Goal: Information Seeking & Learning: Learn about a topic

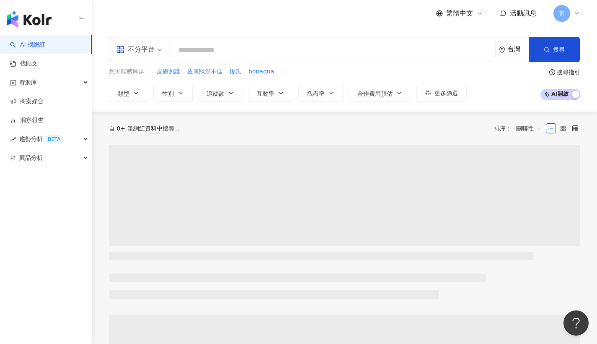
click at [143, 55] on div "不分平台" at bounding box center [135, 49] width 39 height 13
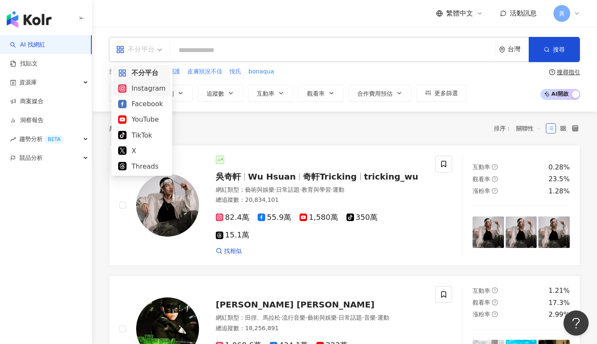
click at [144, 89] on div "Instagram" at bounding box center [141, 88] width 47 height 10
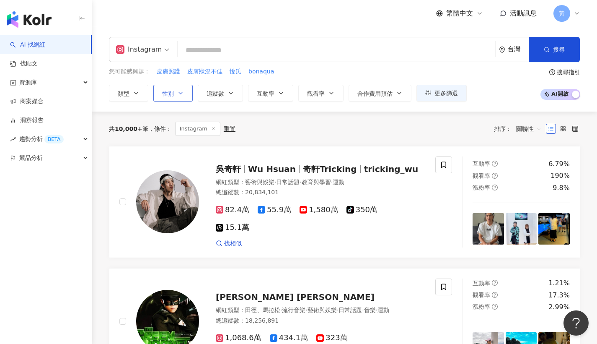
click at [180, 97] on button "性別" at bounding box center [172, 93] width 39 height 17
click at [329, 68] on div "您可能感興趣： 皮膚照護 皮膚狀況不佳 悅氏 bonaqua" at bounding box center [288, 71] width 358 height 9
click at [215, 93] on span "追蹤數" at bounding box center [216, 93] width 18 height 7
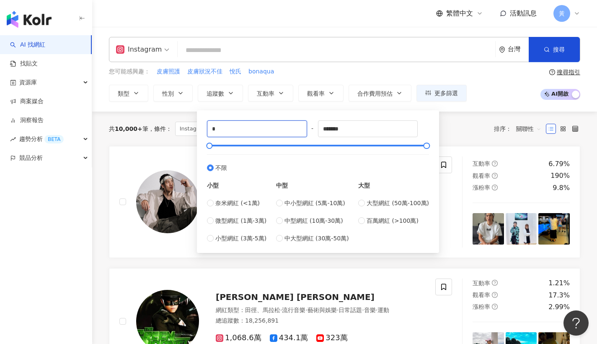
drag, startPoint x: 225, startPoint y: 129, endPoint x: 192, endPoint y: 129, distance: 33.1
drag, startPoint x: 239, startPoint y: 126, endPoint x: 194, endPoint y: 129, distance: 45.3
type input "*"
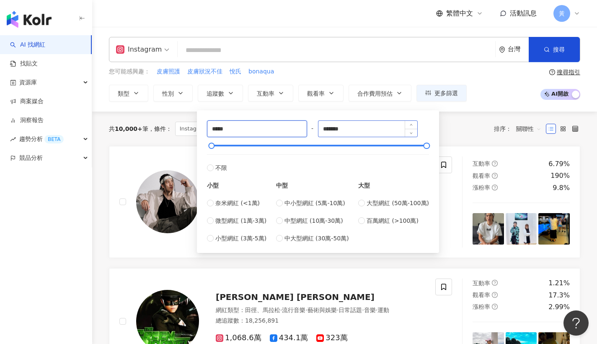
type input "*****"
drag, startPoint x: 373, startPoint y: 133, endPoint x: 278, endPoint y: 125, distance: 95.0
click at [278, 125] on div "***** - ******* 不限 小型 奈米網紅 (<1萬) 微型網紅 (1萬-3萬) 小型網紅 (3萬-5萬) 中型 中小型網紅 (5萬-10萬) 中型…" at bounding box center [318, 181] width 222 height 122
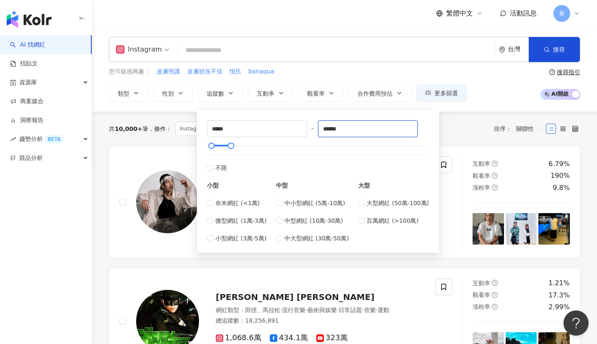
type input "******"
click at [347, 64] on div "Instagram 台灣 搜尋 您可能感興趣： 皮膚照護 皮膚狀況不佳 悅氏 bonaqua 類型 性別 追蹤數 互動率 觀看率 合作費用預估 更多篩選 不限…" at bounding box center [344, 69] width 505 height 65
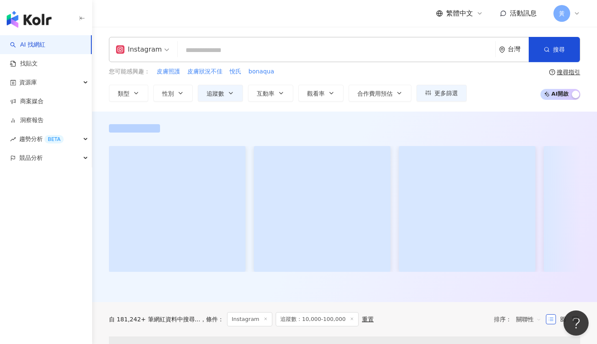
click at [269, 49] on input "search" at bounding box center [336, 50] width 311 height 16
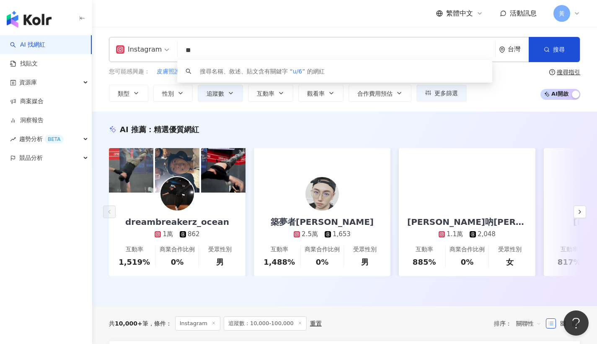
type input "*"
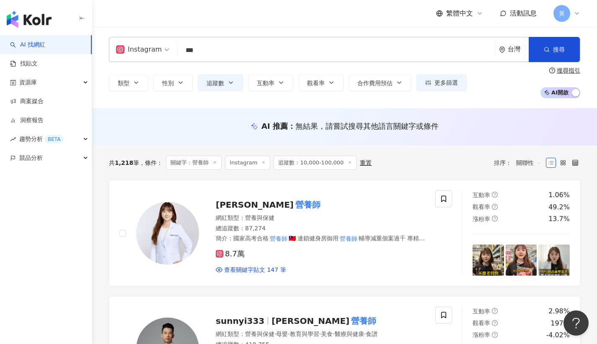
click at [184, 13] on div "繁體中文 活動訊息 黃" at bounding box center [344, 13] width 471 height 27
click at [294, 204] on mark "營養師" at bounding box center [308, 204] width 28 height 13
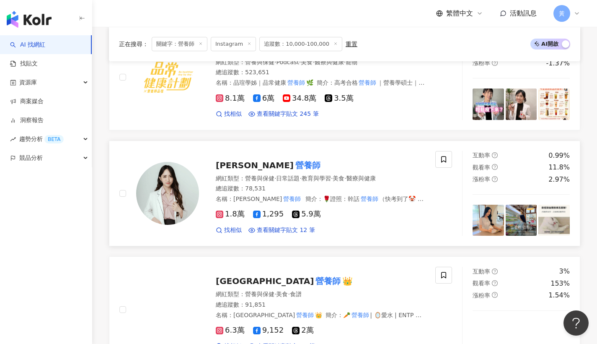
scroll to position [460, 0]
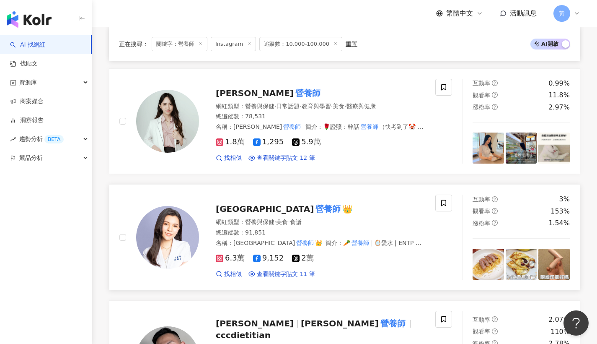
click at [314, 212] on mark "營養師" at bounding box center [328, 208] width 28 height 13
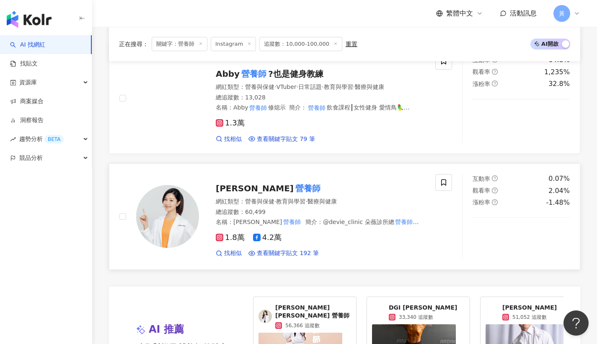
scroll to position [1439, 0]
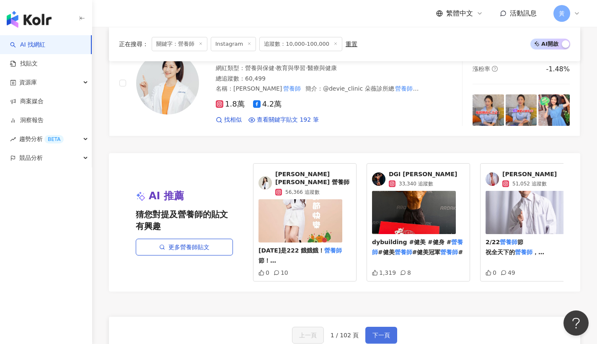
click at [370, 326] on button "下一頁" at bounding box center [381, 334] width 32 height 17
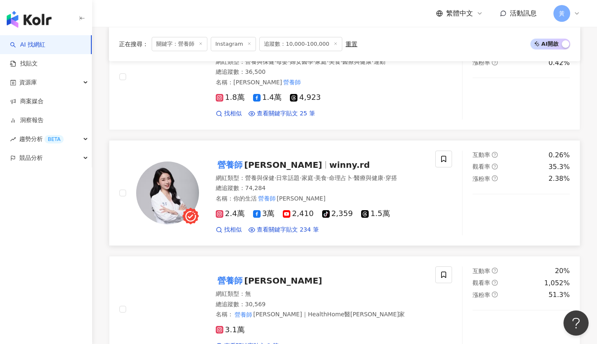
scroll to position [0, 0]
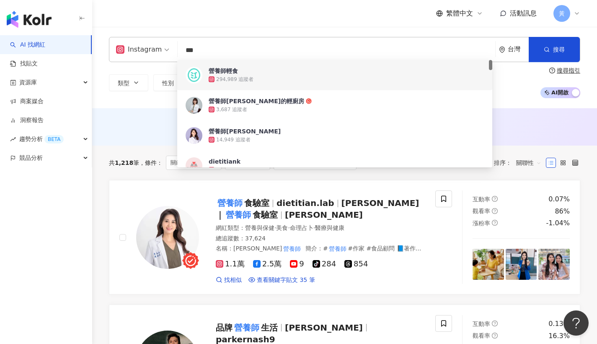
drag, startPoint x: 172, startPoint y: 47, endPoint x: 165, endPoint y: 46, distance: 7.1
click at [165, 46] on div "Instagram *** 台灣 搜尋 c70a10e1-5233-4743-a06f-434c43416236 0d413c64-5adb-42b9-b5b…" at bounding box center [344, 49] width 471 height 25
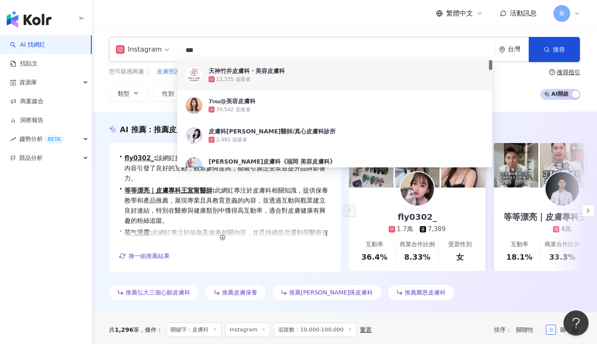
click at [306, 6] on div "繁體中文 活動訊息 黃" at bounding box center [344, 13] width 471 height 27
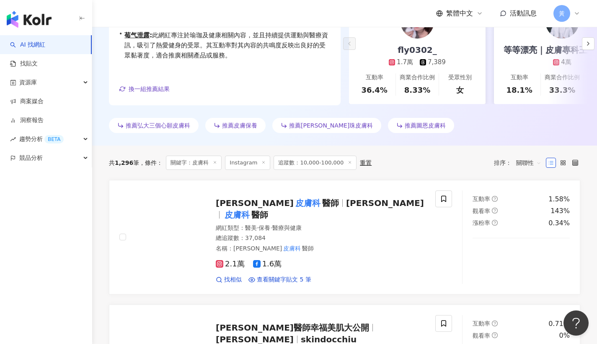
scroll to position [263, 0]
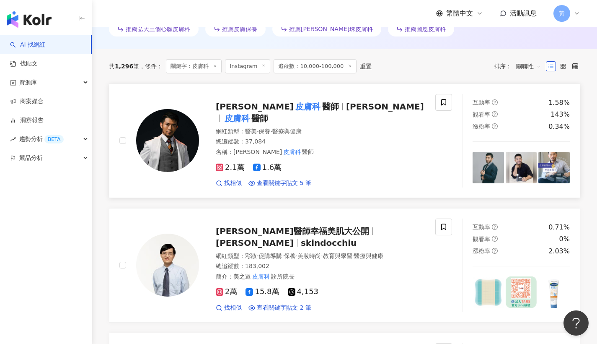
click at [294, 104] on mark "皮膚科" at bounding box center [308, 106] width 28 height 13
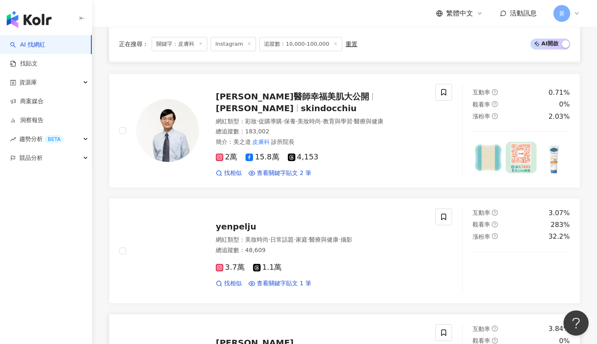
scroll to position [630, 0]
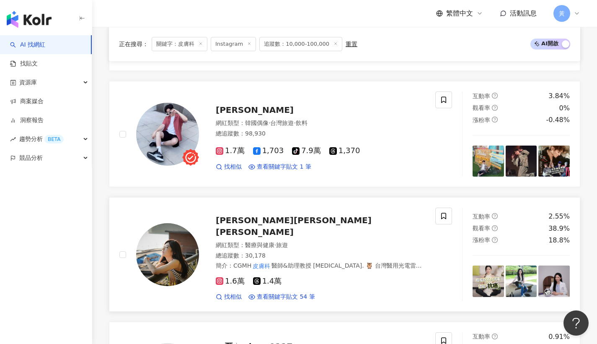
click at [248, 215] on span "吳明穎 Ingrid Wu" at bounding box center [294, 226] width 156 height 22
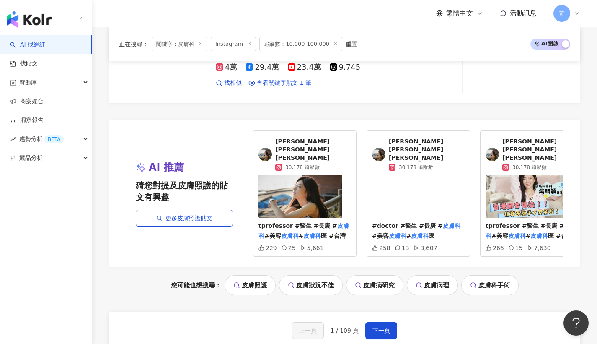
scroll to position [1751, 0]
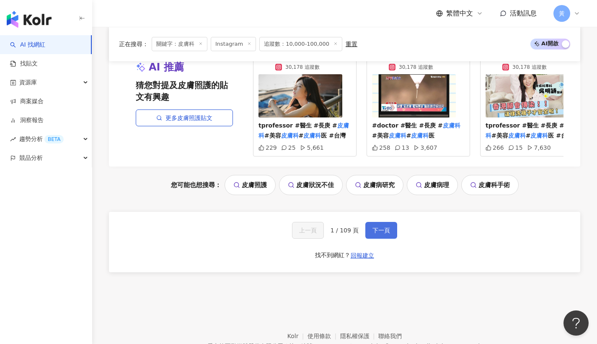
click at [389, 222] on button "下一頁" at bounding box center [381, 230] width 32 height 17
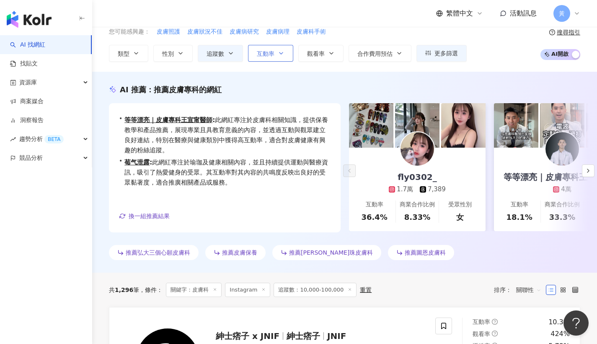
scroll to position [0, 0]
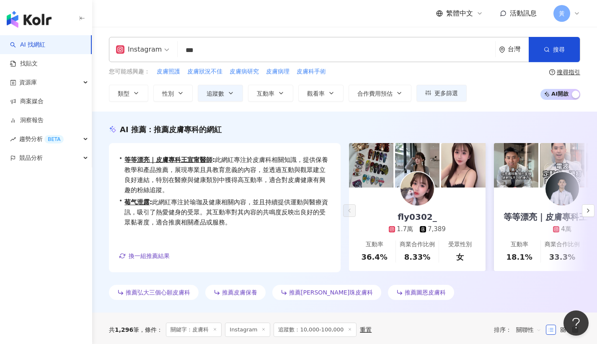
drag, startPoint x: 235, startPoint y: 54, endPoint x: 150, endPoint y: 47, distance: 85.4
click at [150, 47] on div "Instagram *** 台灣 搜尋 adf26b00-30f5-4cd2-9a9d-f786fadc2088 92379c40-7ffc-43d3-948…" at bounding box center [344, 49] width 471 height 25
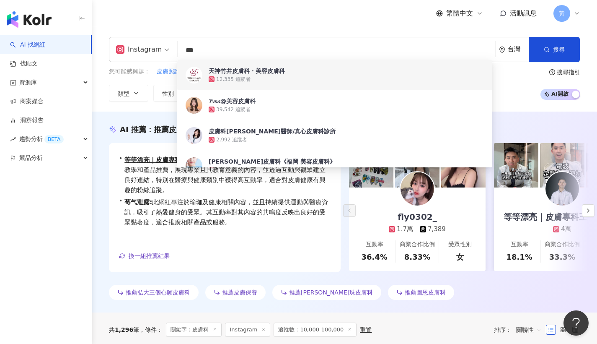
click at [228, 50] on input "***" at bounding box center [336, 50] width 311 height 16
drag, startPoint x: 228, startPoint y: 50, endPoint x: 168, endPoint y: 46, distance: 59.7
click at [168, 50] on div "Instagram *** 台灣 搜尋 adf26b00-30f5-4cd2-9a9d-f786fadc2088 92379c40-7ffc-43d3-948…" at bounding box center [344, 49] width 471 height 25
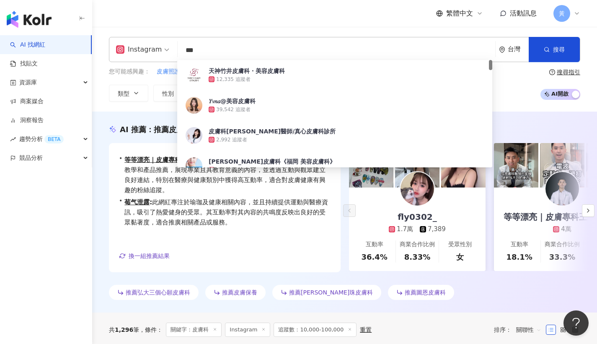
type input "*"
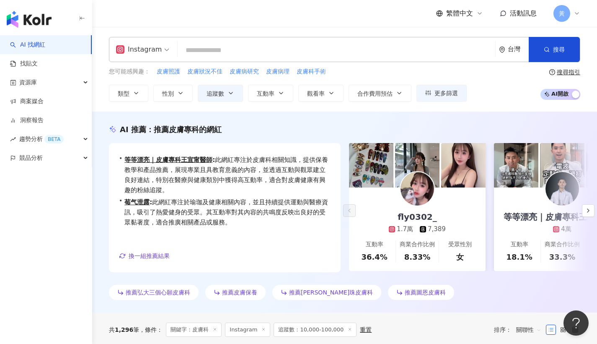
paste input "*******"
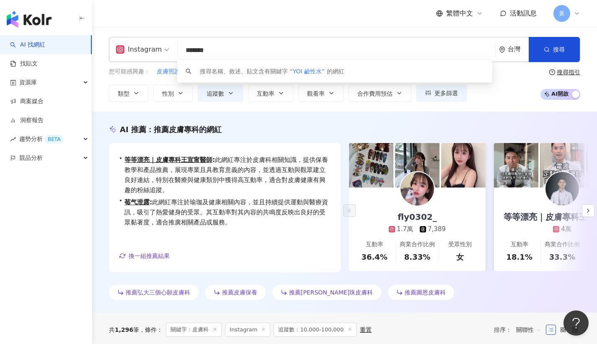
click at [197, 51] on input "*******" at bounding box center [336, 50] width 311 height 16
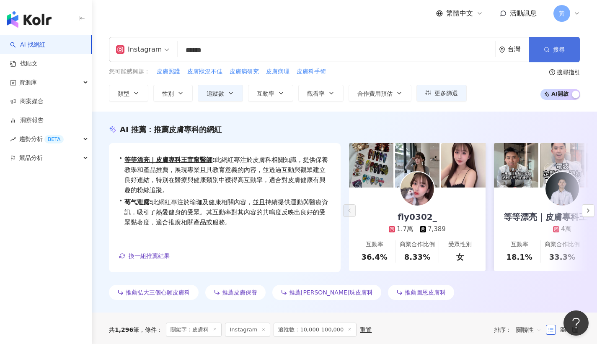
click at [551, 46] on button "搜尋" at bounding box center [554, 49] width 51 height 25
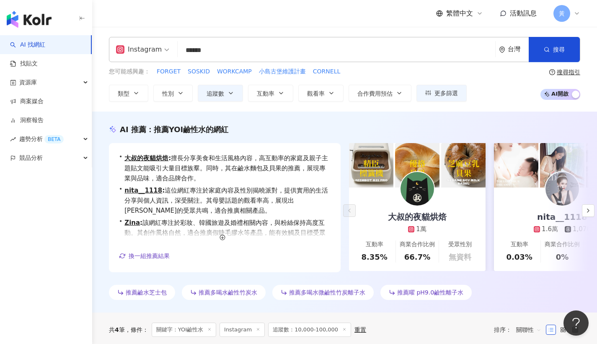
click at [196, 50] on input "******" at bounding box center [336, 50] width 311 height 16
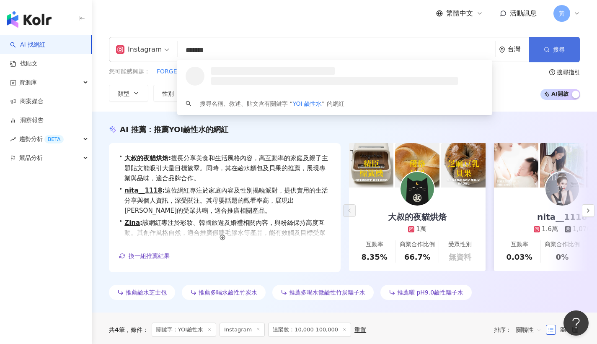
click at [541, 56] on button "搜尋" at bounding box center [554, 49] width 51 height 25
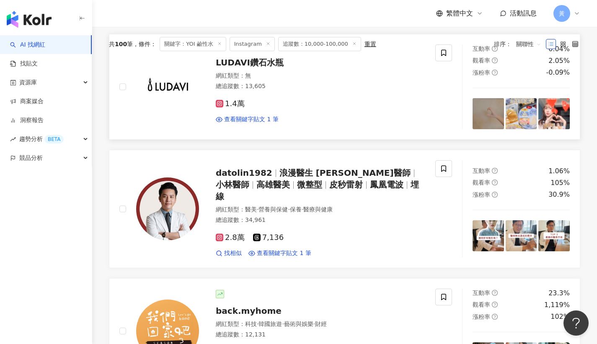
scroll to position [343, 0]
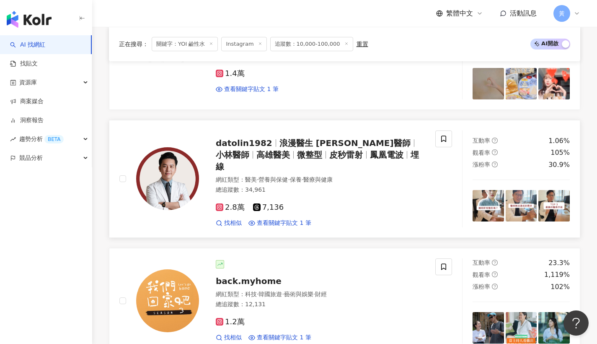
click at [324, 141] on span "浪漫醫生 林建宏醫師" at bounding box center [345, 143] width 131 height 10
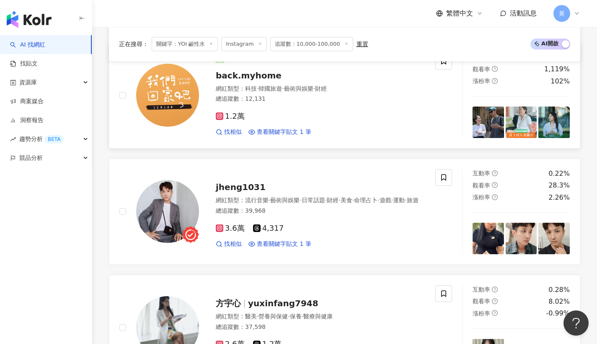
scroll to position [623, 0]
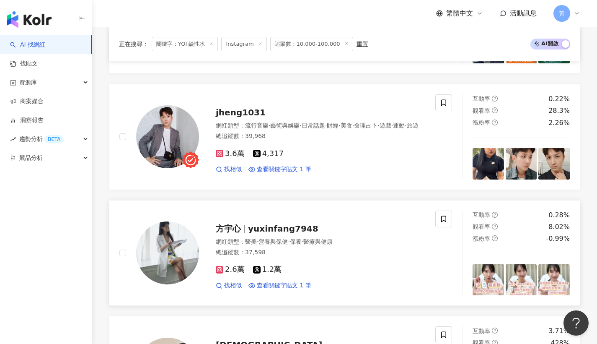
click at [278, 223] on span "yuxinfang7948" at bounding box center [283, 228] width 70 height 10
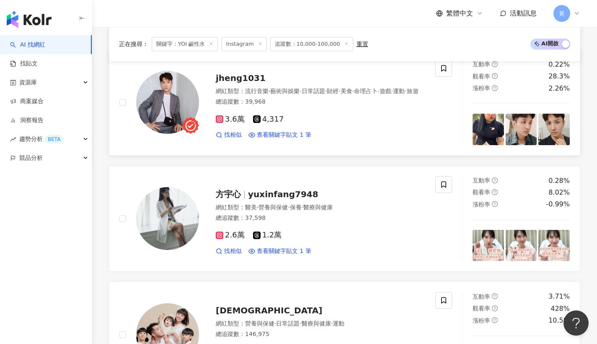
scroll to position [749, 0]
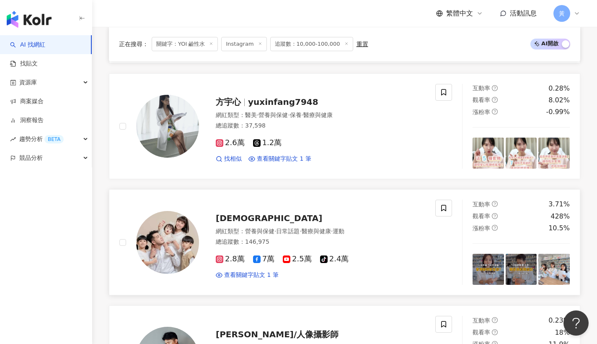
click at [241, 213] on span "三寶藥師" at bounding box center [269, 218] width 106 height 10
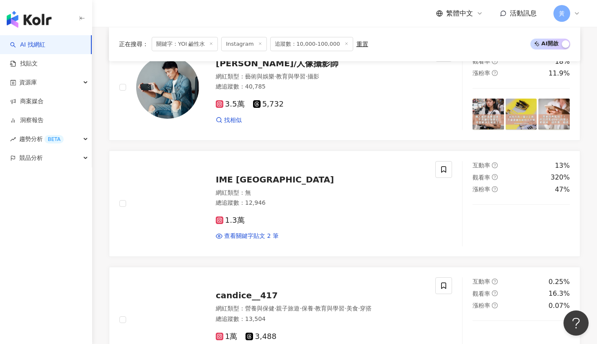
scroll to position [1501, 0]
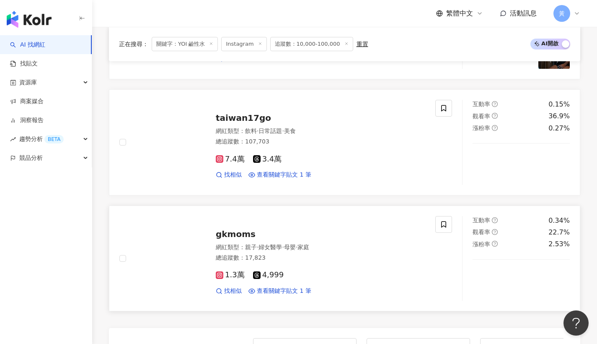
scroll to position [1419, 0]
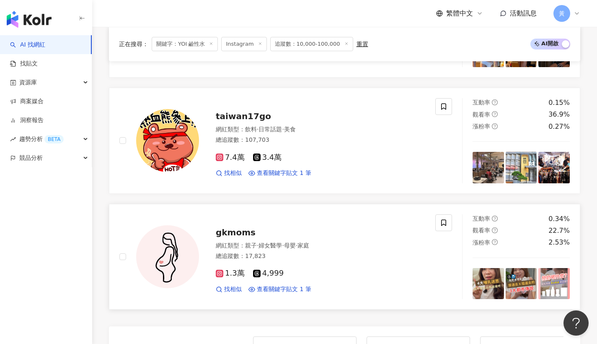
click at [247, 227] on span "gkmoms" at bounding box center [236, 232] width 40 height 10
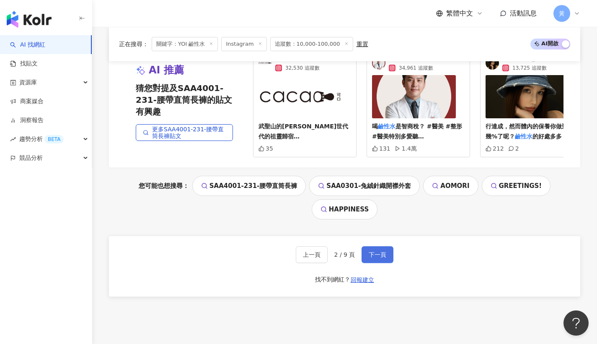
click at [381, 251] on span "下一頁" at bounding box center [378, 254] width 18 height 7
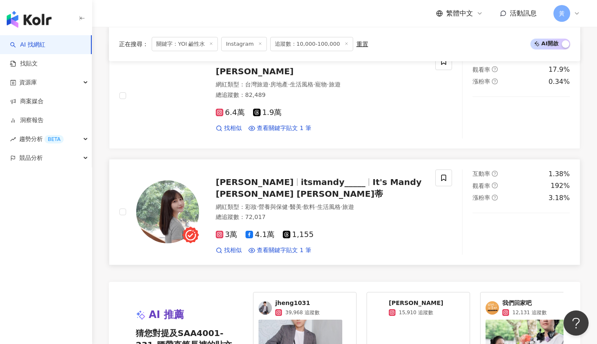
scroll to position [1635, 0]
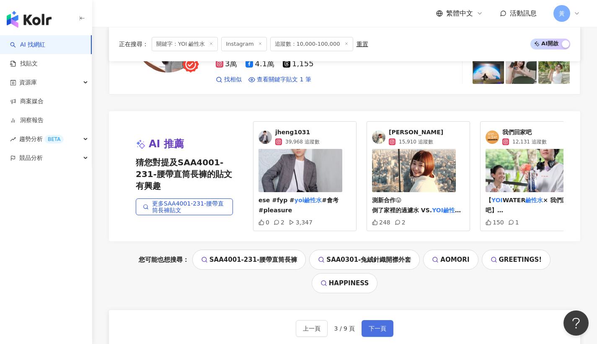
click at [382, 325] on span "下一頁" at bounding box center [378, 328] width 18 height 7
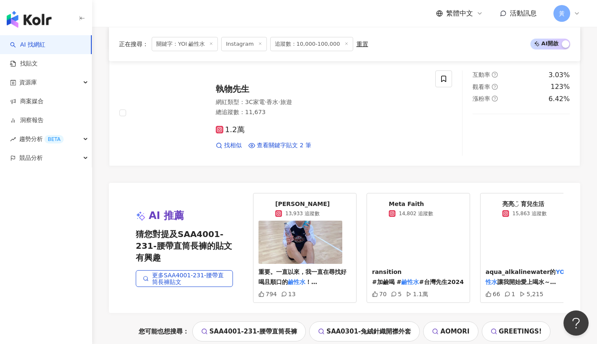
scroll to position [1695, 0]
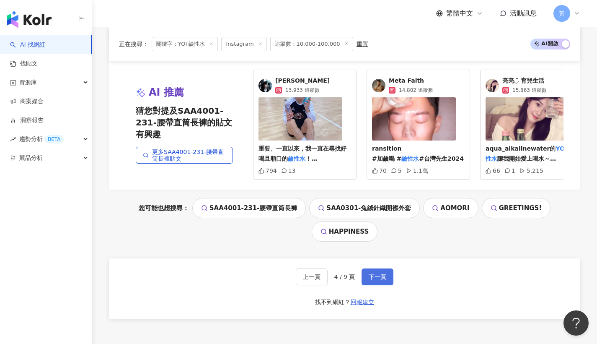
click at [386, 268] on button "下一頁" at bounding box center [378, 276] width 32 height 17
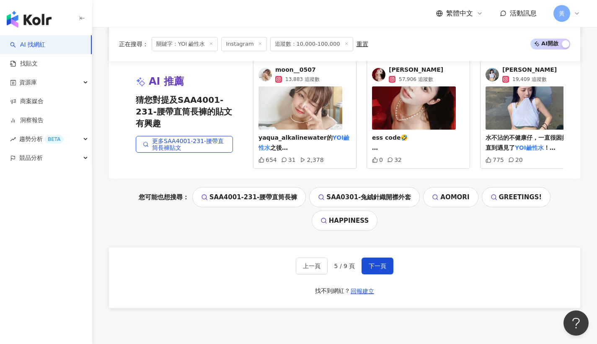
scroll to position [1751, 0]
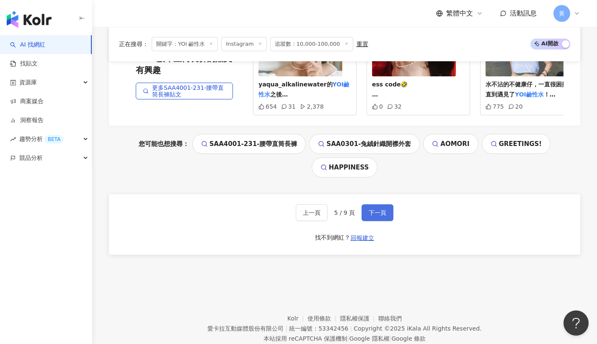
click at [370, 204] on button "下一頁" at bounding box center [378, 212] width 32 height 17
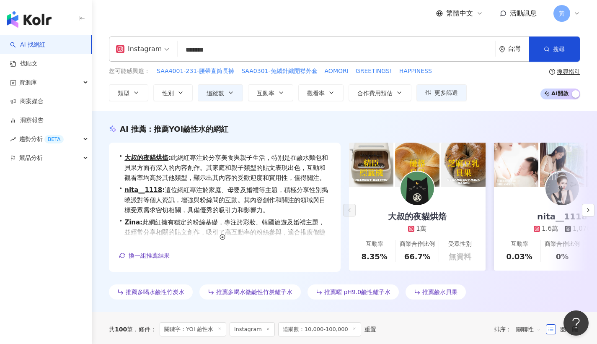
scroll to position [74, 0]
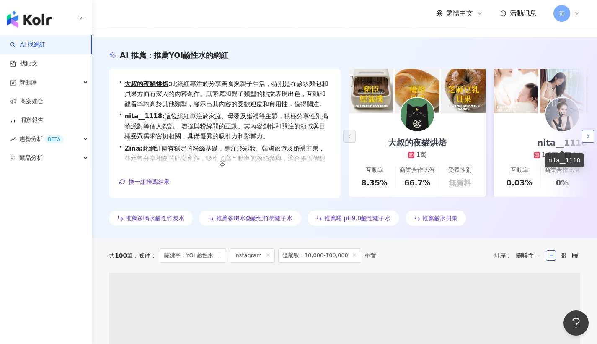
click at [584, 137] on button "button" at bounding box center [588, 136] width 13 height 13
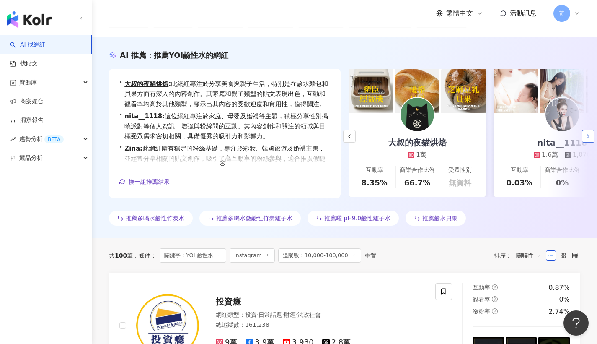
scroll to position [0, 145]
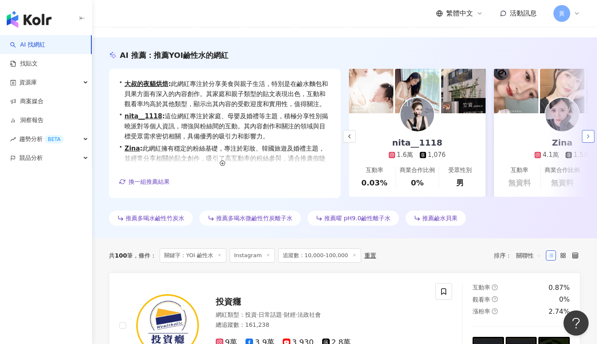
click at [584, 137] on button "button" at bounding box center [588, 136] width 13 height 13
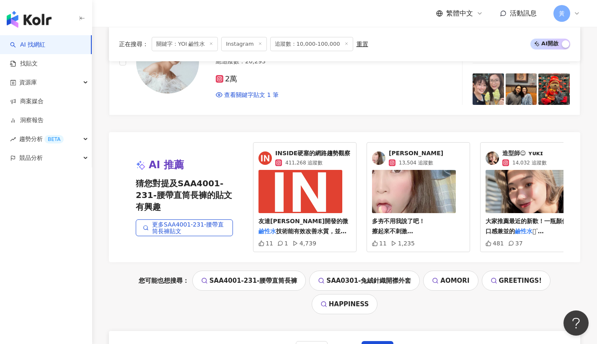
scroll to position [1637, 0]
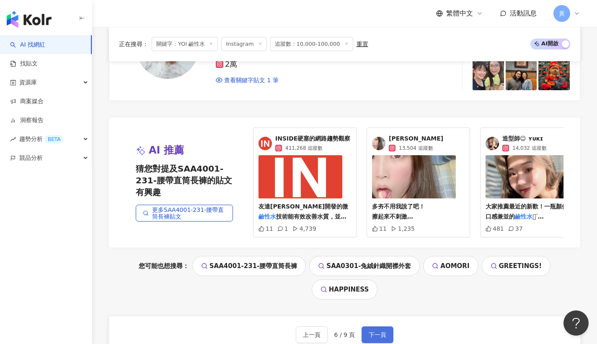
click at [378, 331] on span "下一頁" at bounding box center [378, 334] width 18 height 7
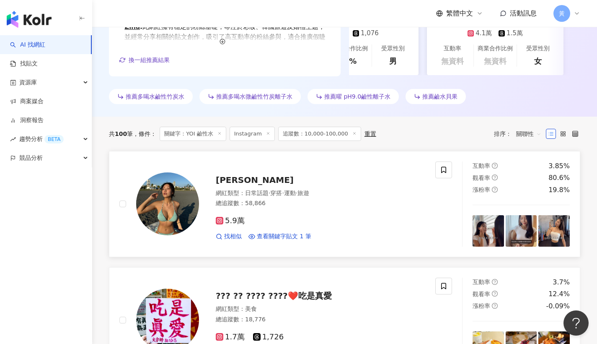
scroll to position [286, 0]
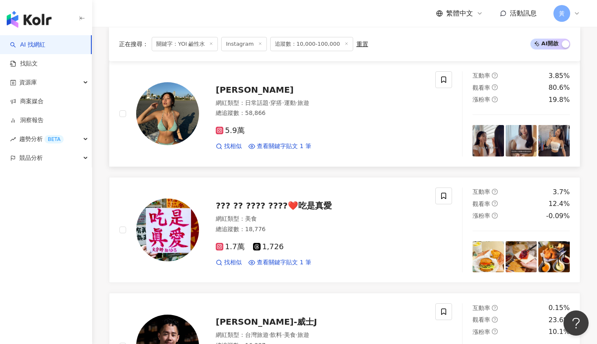
click at [229, 100] on div "網紅類型 ： 日常話題 · 穿搭 · 運動 · 旅遊" at bounding box center [321, 103] width 210 height 8
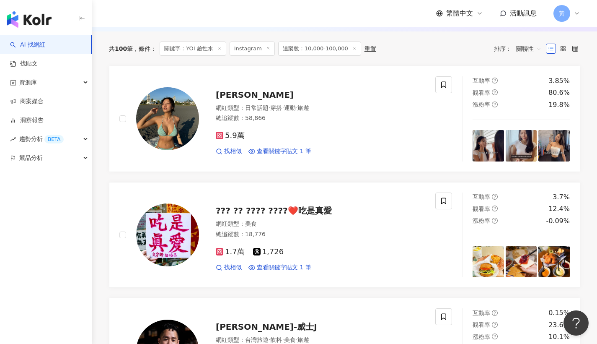
scroll to position [0, 0]
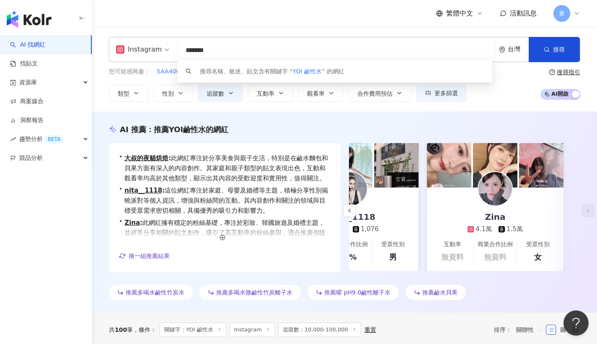
drag, startPoint x: 248, startPoint y: 46, endPoint x: 159, endPoint y: 47, distance: 88.8
click at [159, 47] on div "Instagram ******* 台灣 搜尋 keyword 搜尋名稱、敘述、貼文含有關鍵字 “ YOI 鹼性水 ” 的網紅" at bounding box center [344, 49] width 471 height 25
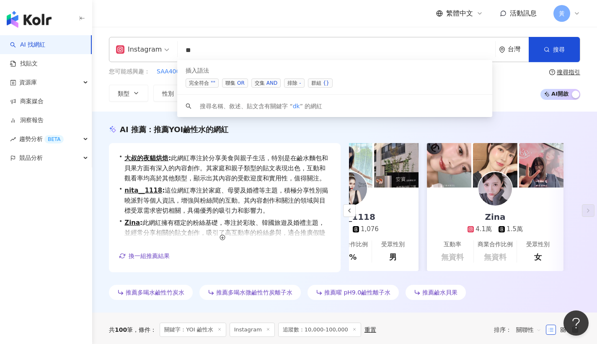
type input "*"
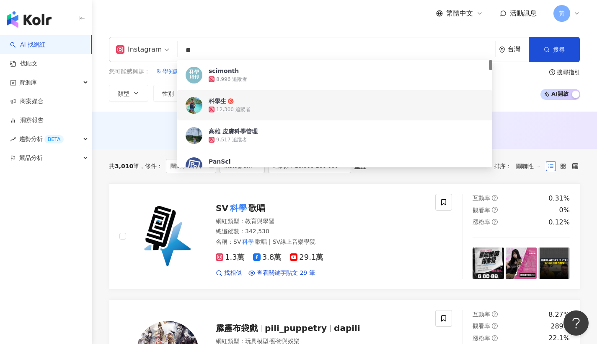
click at [189, 17] on div "繁體中文 活動訊息 黃" at bounding box center [344, 13] width 471 height 27
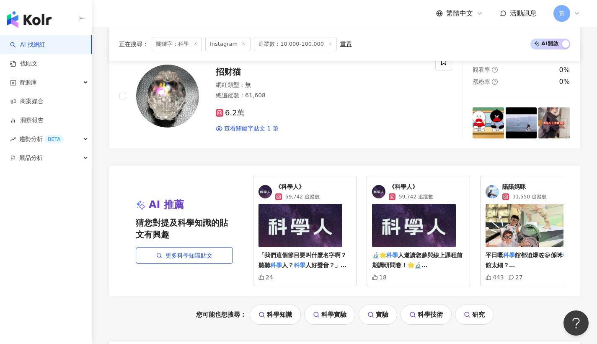
scroll to position [1587, 0]
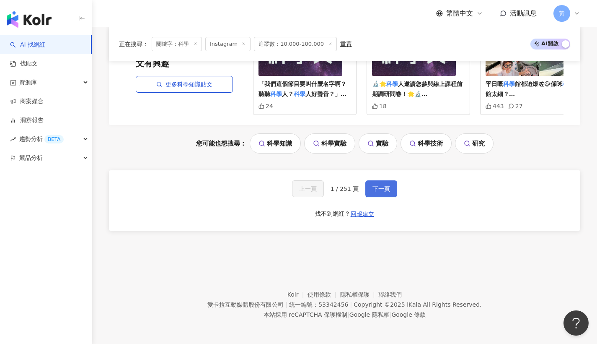
click at [376, 191] on span "下一頁" at bounding box center [382, 188] width 18 height 7
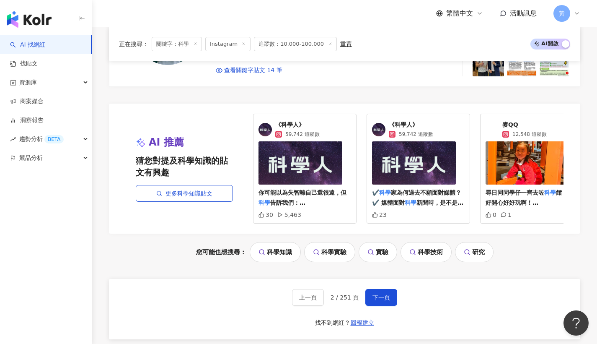
scroll to position [1577, 0]
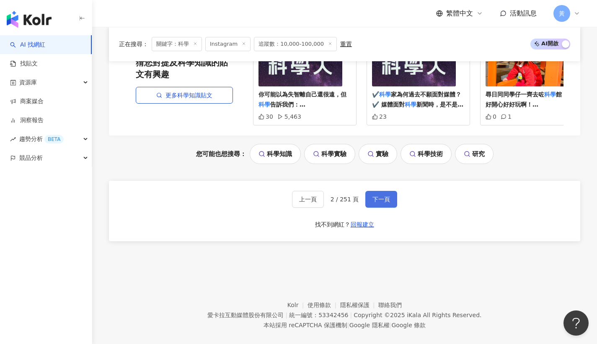
click at [380, 198] on span "下一頁" at bounding box center [382, 199] width 18 height 7
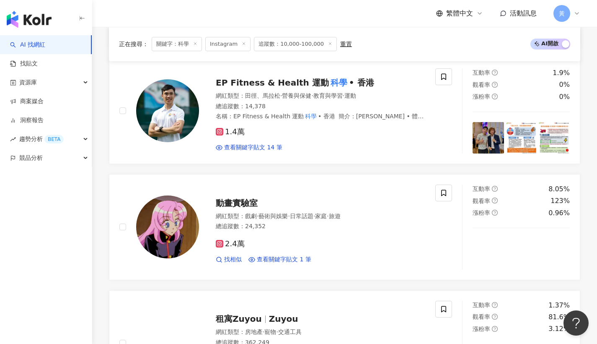
scroll to position [0, 0]
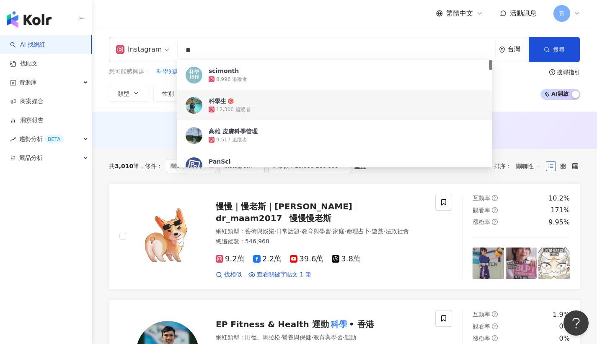
drag, startPoint x: 216, startPoint y: 44, endPoint x: 147, endPoint y: 40, distance: 68.9
click at [147, 40] on div "Instagram ** 台灣 搜尋 b448a146-7277-46c6-bc7e-0de5a1939932 e6a04df5-4cfb-423d-be3f…" at bounding box center [344, 49] width 471 height 25
type input "*"
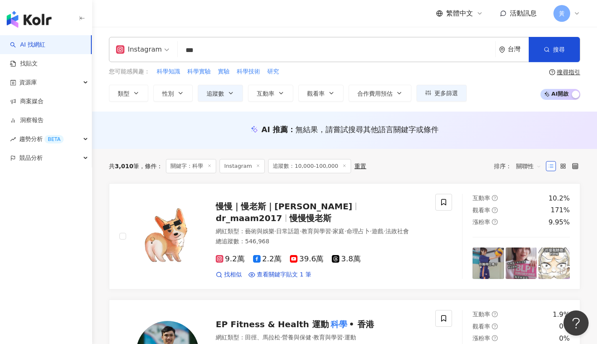
type input "***"
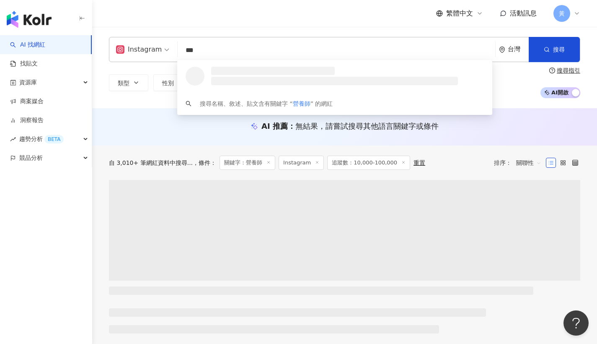
click at [210, 24] on div "繁體中文 活動訊息 黃" at bounding box center [344, 13] width 471 height 27
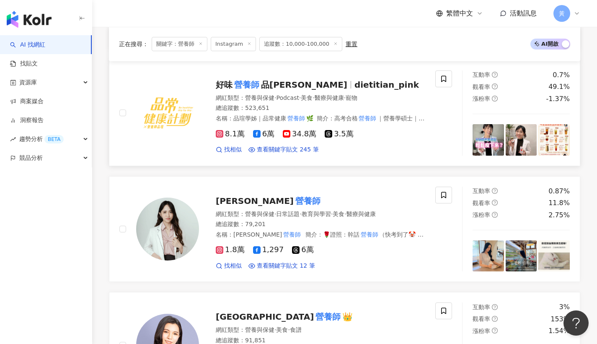
scroll to position [354, 0]
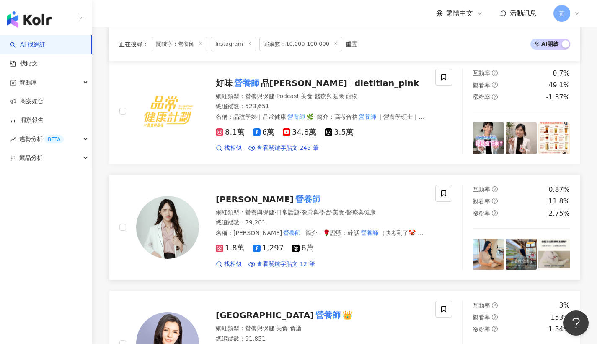
click at [294, 202] on mark "營養師" at bounding box center [308, 198] width 28 height 13
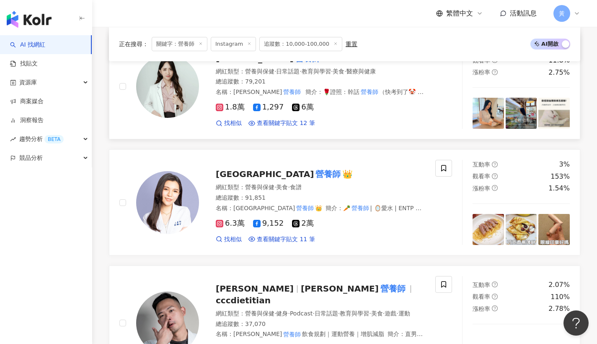
scroll to position [109, 0]
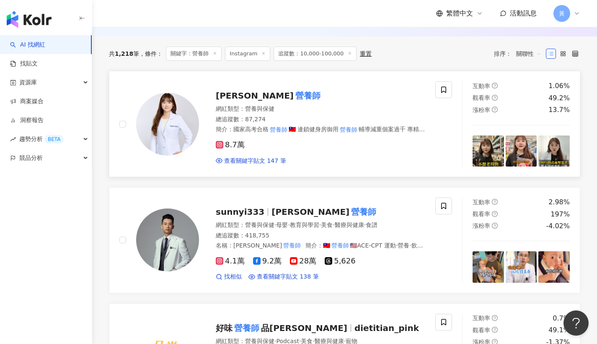
click at [294, 102] on mark "營養師" at bounding box center [308, 95] width 28 height 13
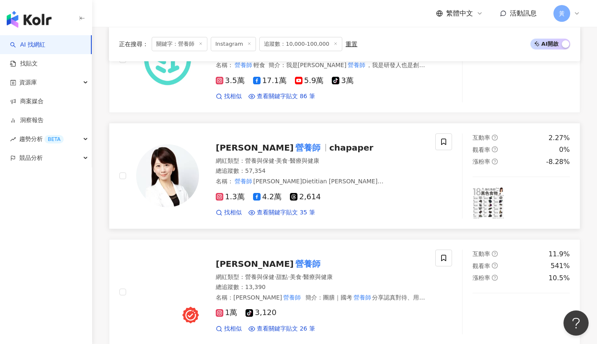
scroll to position [944, 0]
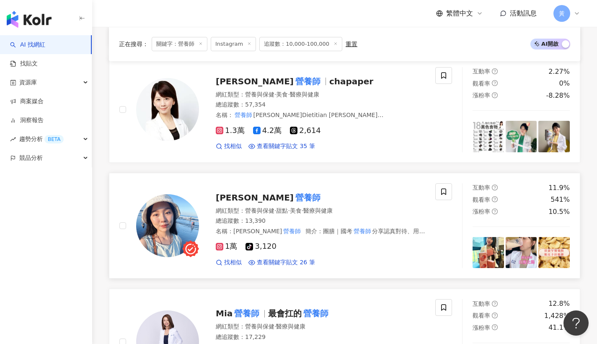
click at [294, 191] on mark "營養師" at bounding box center [308, 197] width 28 height 13
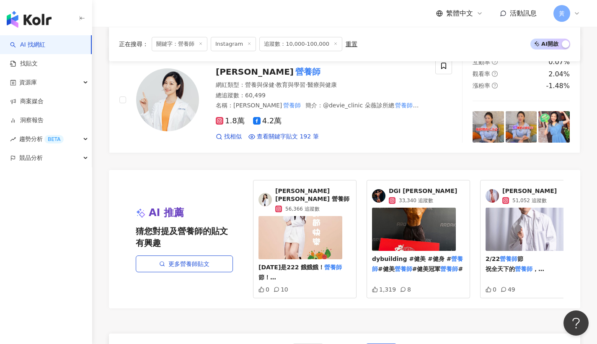
scroll to position [1462, 0]
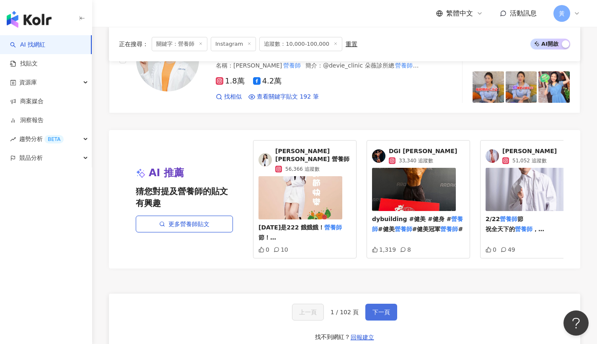
click at [377, 308] on span "下一頁" at bounding box center [382, 311] width 18 height 7
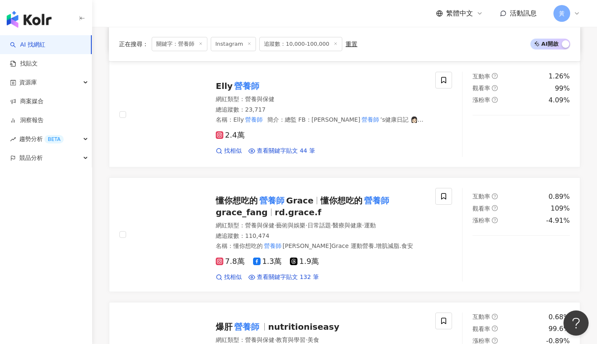
scroll to position [919, 0]
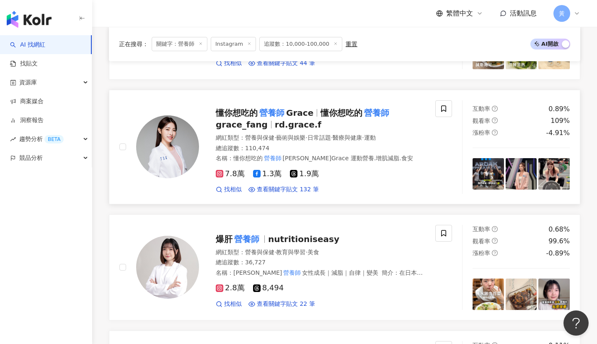
click at [267, 106] on mark "營養師" at bounding box center [272, 112] width 28 height 13
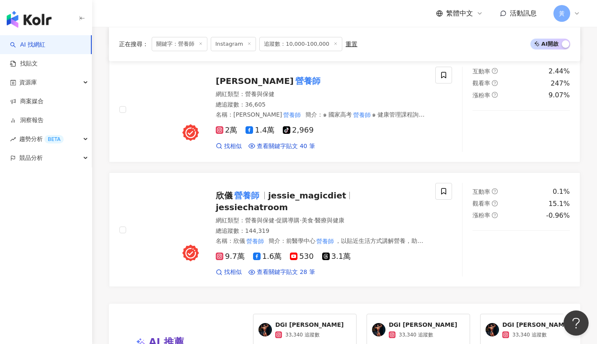
scroll to position [1580, 0]
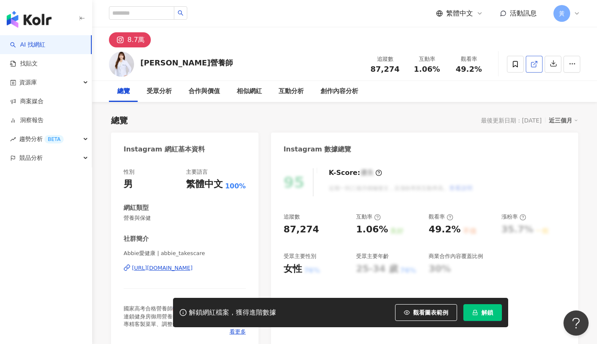
click at [534, 66] on icon at bounding box center [535, 64] width 8 height 8
click at [417, 2] on div "繁體中文 活動訊息 黃" at bounding box center [344, 13] width 471 height 27
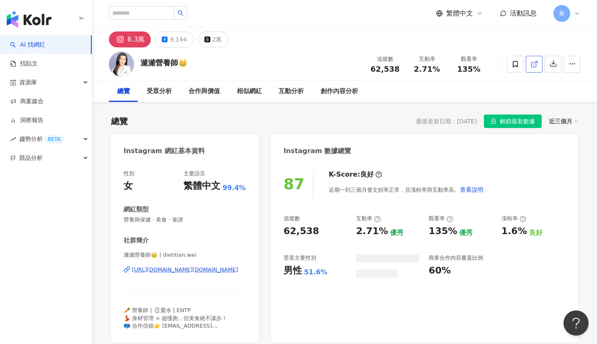
click at [533, 66] on icon at bounding box center [535, 64] width 8 height 8
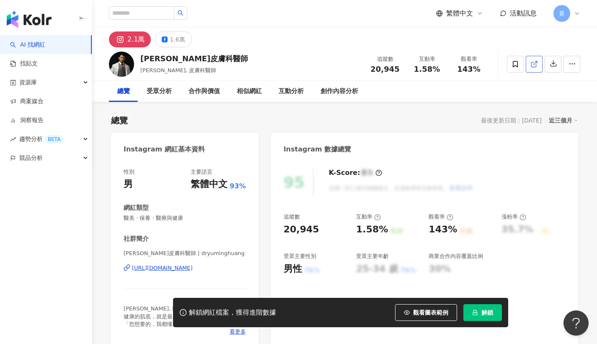
click at [532, 65] on icon at bounding box center [535, 64] width 8 height 8
drag, startPoint x: 414, startPoint y: 68, endPoint x: 441, endPoint y: 69, distance: 27.7
click at [441, 69] on div "1.58%" at bounding box center [427, 69] width 32 height 8
click at [492, 308] on button "解鎖" at bounding box center [483, 312] width 39 height 17
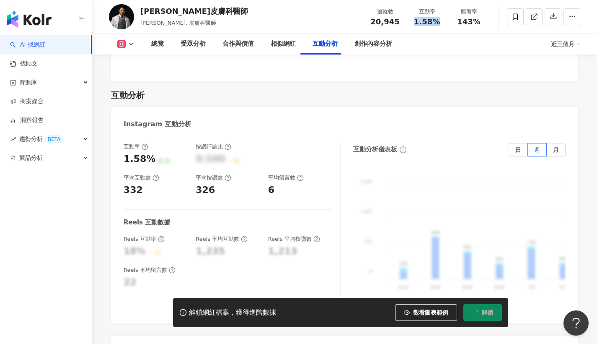
scroll to position [1825, 0]
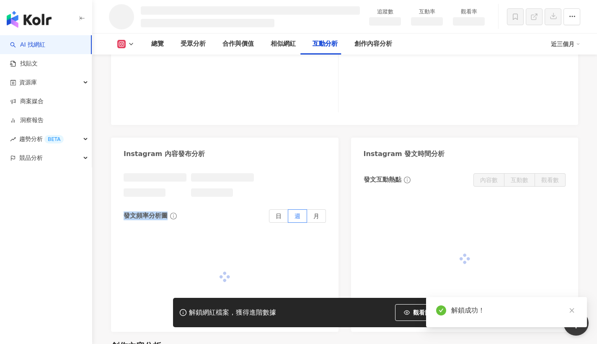
drag, startPoint x: 230, startPoint y: 171, endPoint x: 265, endPoint y: 167, distance: 35.4
click at [265, 173] on div "發文頻率分析圖 日 週 月" at bounding box center [225, 246] width 202 height 146
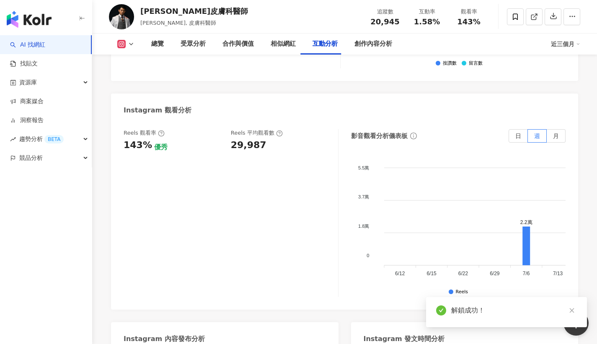
scroll to position [1875, 0]
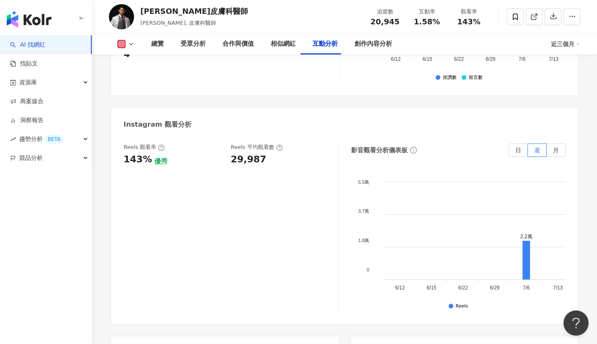
click at [262, 153] on div "29,987" at bounding box center [280, 159] width 99 height 13
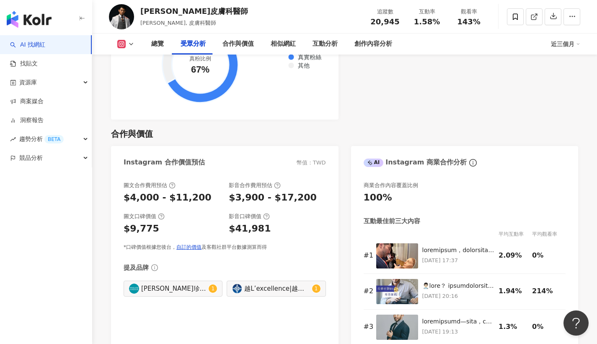
scroll to position [1062, 0]
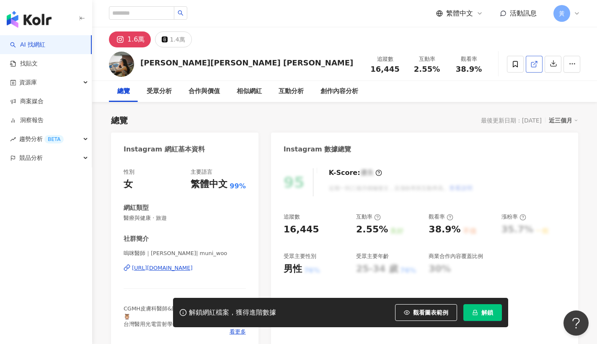
click at [531, 62] on icon at bounding box center [535, 64] width 8 height 8
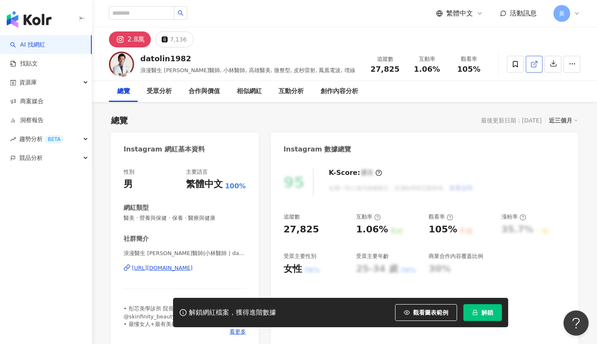
click at [533, 69] on link at bounding box center [534, 64] width 17 height 17
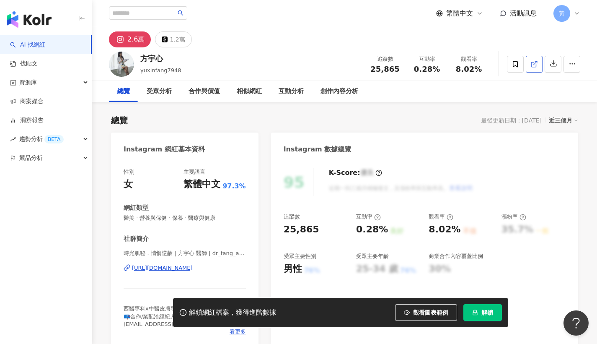
click at [530, 65] on link at bounding box center [534, 64] width 17 height 17
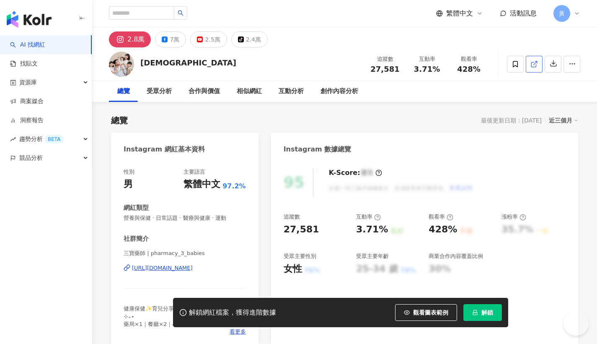
click at [538, 67] on link at bounding box center [534, 64] width 17 height 17
drag, startPoint x: 140, startPoint y: 63, endPoint x: 177, endPoint y: 60, distance: 37.9
click at [177, 60] on div "三寶藥師 追蹤數 27,581 互動率 3.71% 觀看率 428%" at bounding box center [344, 63] width 505 height 33
copy div "[DEMOGRAPHIC_DATA]"
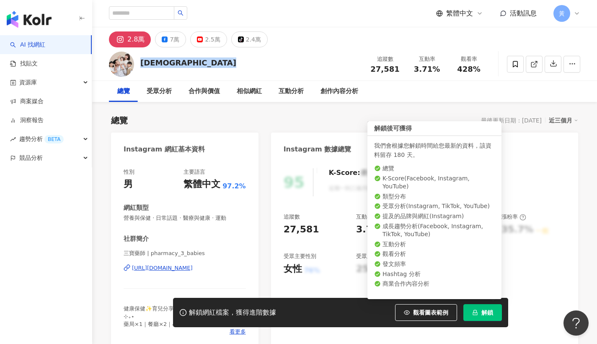
click at [486, 311] on span "解鎖" at bounding box center [488, 312] width 12 height 7
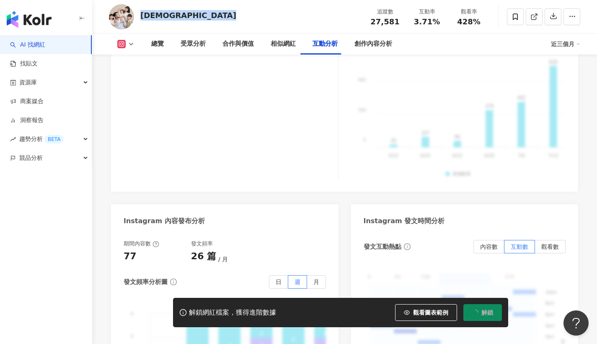
scroll to position [1898, 0]
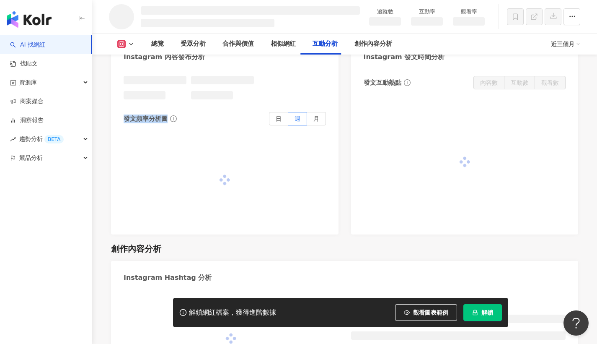
drag, startPoint x: 231, startPoint y: 110, endPoint x: 267, endPoint y: 109, distance: 36.1
click at [267, 109] on div "發文頻率分析圖 日 週 月" at bounding box center [225, 149] width 202 height 146
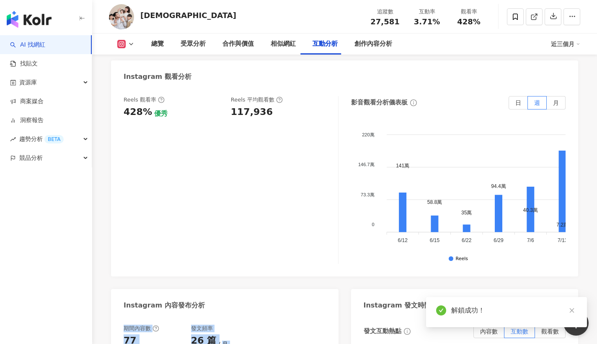
scroll to position [2103, 0]
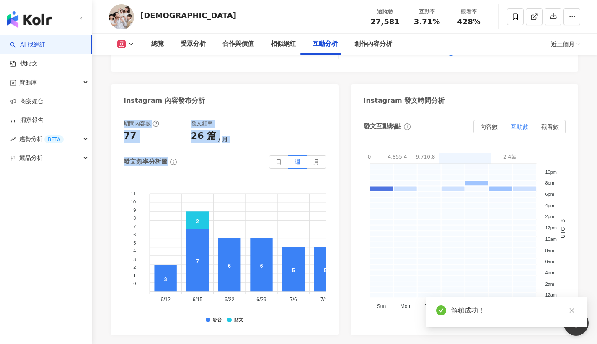
drag, startPoint x: 247, startPoint y: 137, endPoint x: 233, endPoint y: 109, distance: 31.5
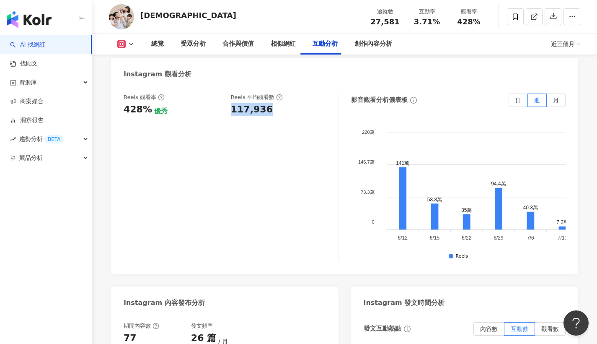
drag, startPoint x: 238, startPoint y: 109, endPoint x: 266, endPoint y: 106, distance: 28.2
click at [266, 106] on div "117,936" at bounding box center [280, 109] width 99 height 13
copy div "117,936"
drag, startPoint x: 419, startPoint y: 22, endPoint x: 432, endPoint y: 22, distance: 13.8
click at [438, 21] on div "3.71%" at bounding box center [427, 22] width 32 height 8
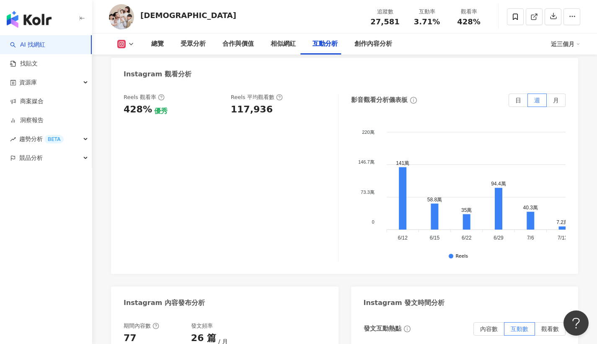
click at [427, 22] on span "3.71%" at bounding box center [427, 22] width 26 height 8
drag, startPoint x: 417, startPoint y: 22, endPoint x: 443, endPoint y: 21, distance: 25.6
click at [443, 21] on div "互動率 3.71%" at bounding box center [427, 17] width 42 height 18
copy span "3.71%"
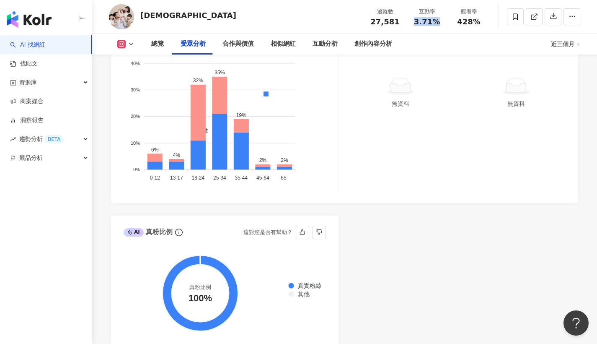
scroll to position [770, 0]
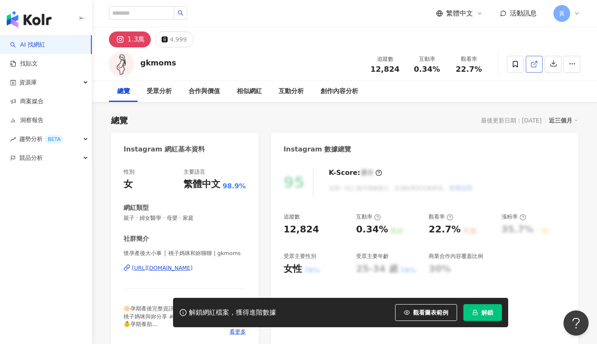
click at [530, 64] on link at bounding box center [534, 64] width 17 height 17
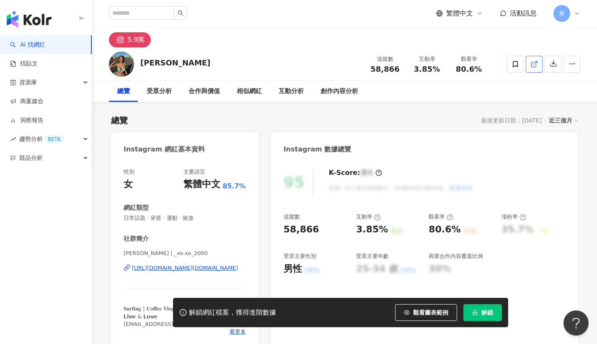
click at [536, 64] on icon at bounding box center [535, 64] width 8 height 8
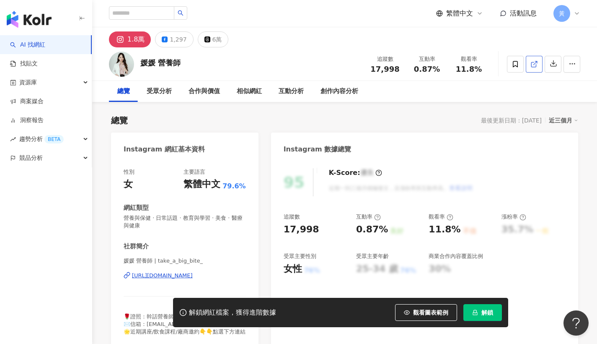
click at [535, 66] on icon at bounding box center [535, 64] width 8 height 8
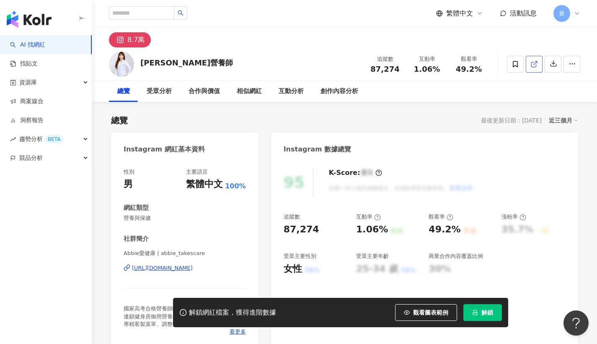
click at [533, 63] on icon at bounding box center [535, 64] width 8 height 8
click at [484, 316] on button "解鎖" at bounding box center [483, 312] width 39 height 17
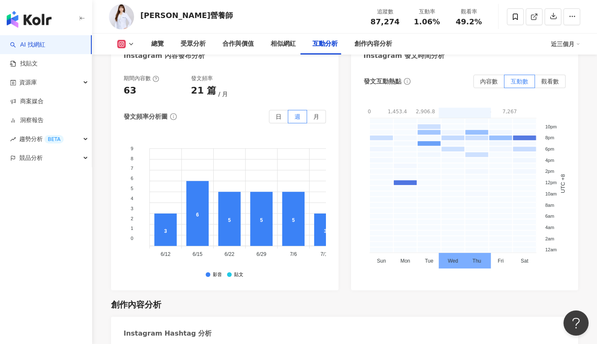
scroll to position [2567, 0]
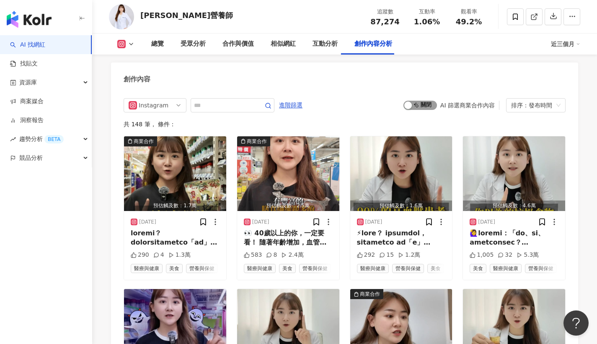
click at [427, 101] on span "啟動 關閉" at bounding box center [421, 105] width 34 height 9
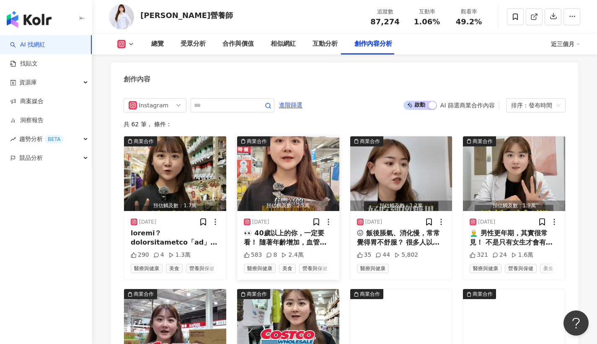
scroll to position [2572, 0]
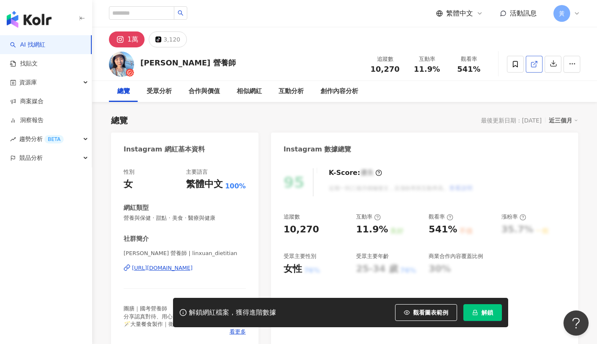
click at [527, 63] on link at bounding box center [534, 64] width 17 height 17
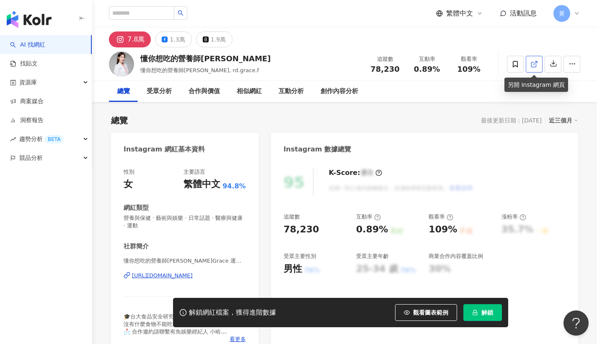
click at [537, 64] on icon at bounding box center [535, 64] width 8 height 8
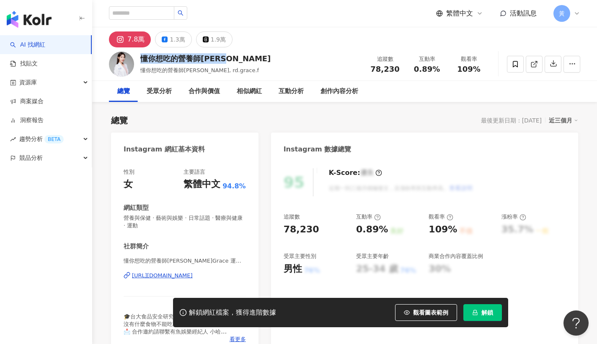
drag, startPoint x: 142, startPoint y: 60, endPoint x: 227, endPoint y: 59, distance: 84.2
click at [227, 59] on div "懂你想吃的營養師[PERSON_NAME]" at bounding box center [205, 58] width 130 height 10
copy div "懂你想吃的營養師[PERSON_NAME]"
drag, startPoint x: 417, startPoint y: 70, endPoint x: 443, endPoint y: 70, distance: 26.4
click at [443, 70] on div "互動率 0.89%" at bounding box center [427, 64] width 42 height 18
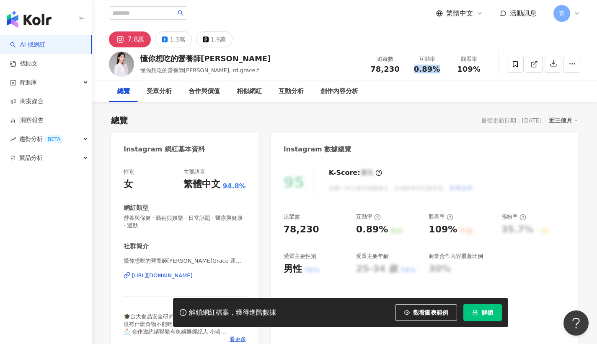
copy span "0.89%"
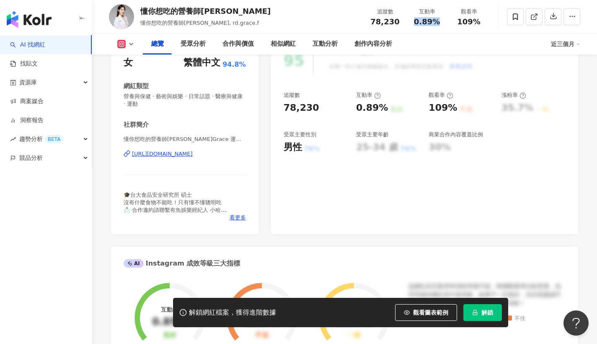
click at [478, 315] on icon "lock" at bounding box center [475, 312] width 6 height 6
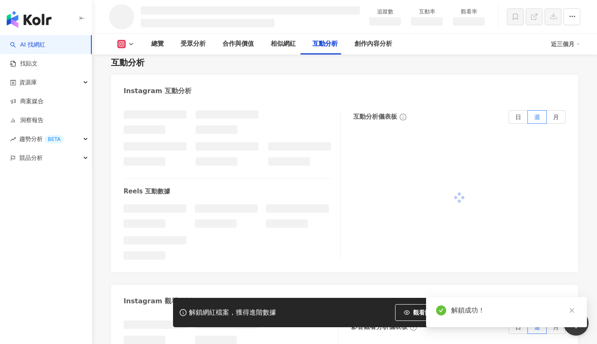
scroll to position [1724, 0]
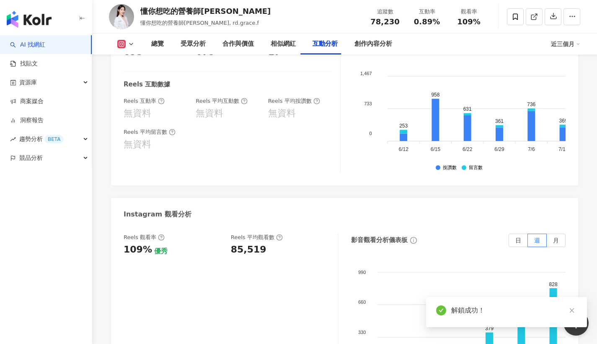
drag, startPoint x: 233, startPoint y: 179, endPoint x: 228, endPoint y: 219, distance: 39.6
click at [261, 198] on div "Instagram 觀看分析" at bounding box center [344, 211] width 467 height 27
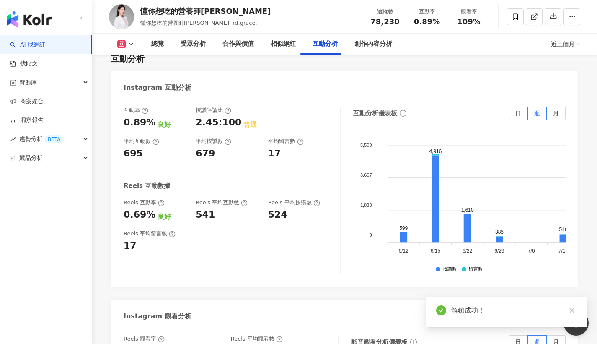
drag, startPoint x: 229, startPoint y: 210, endPoint x: 273, endPoint y: 208, distance: 44.1
click at [273, 208] on div "互動率 0.89% 良好 按讚評論比 2.45:100 普通 平均互動數 695 平均按讚數 679 平均留言數 17 Reels 互動數據 Reels 互動…" at bounding box center [232, 190] width 217 height 168
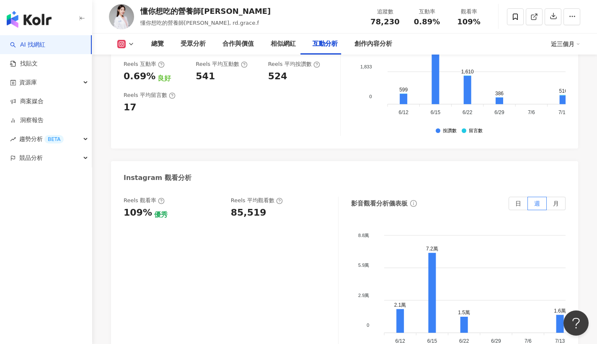
drag, startPoint x: 233, startPoint y: 161, endPoint x: 270, endPoint y: 163, distance: 37.8
click at [270, 206] on div "85,519" at bounding box center [280, 212] width 99 height 13
click at [265, 197] on div "Reels 觀看率 109% 優秀 [PERSON_NAME] 平均觀看數 85,519" at bounding box center [231, 281] width 215 height 168
drag, startPoint x: 233, startPoint y: 161, endPoint x: 263, endPoint y: 161, distance: 29.8
click at [263, 206] on div "85,519" at bounding box center [280, 212] width 99 height 13
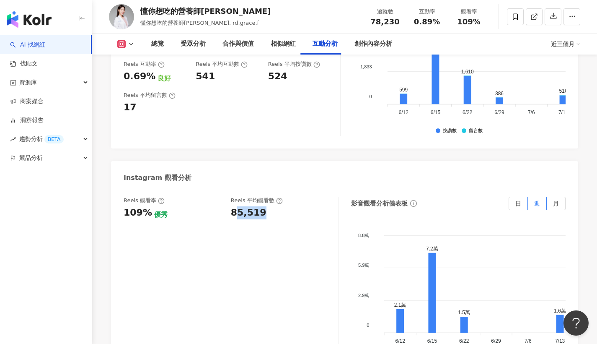
click at [259, 206] on div "85,519" at bounding box center [249, 212] width 36 height 13
drag, startPoint x: 228, startPoint y: 163, endPoint x: 269, endPoint y: 162, distance: 41.1
click at [269, 197] on div "Reels 觀看率 109% 優秀 [PERSON_NAME] 平均觀看數 85,519" at bounding box center [227, 208] width 206 height 23
copy div "85,519"
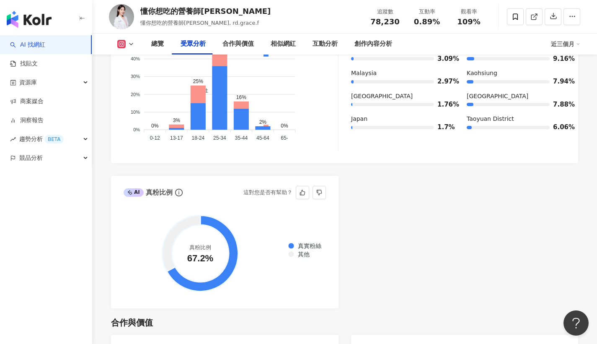
scroll to position [755, 0]
